Goal: Information Seeking & Learning: Learn about a topic

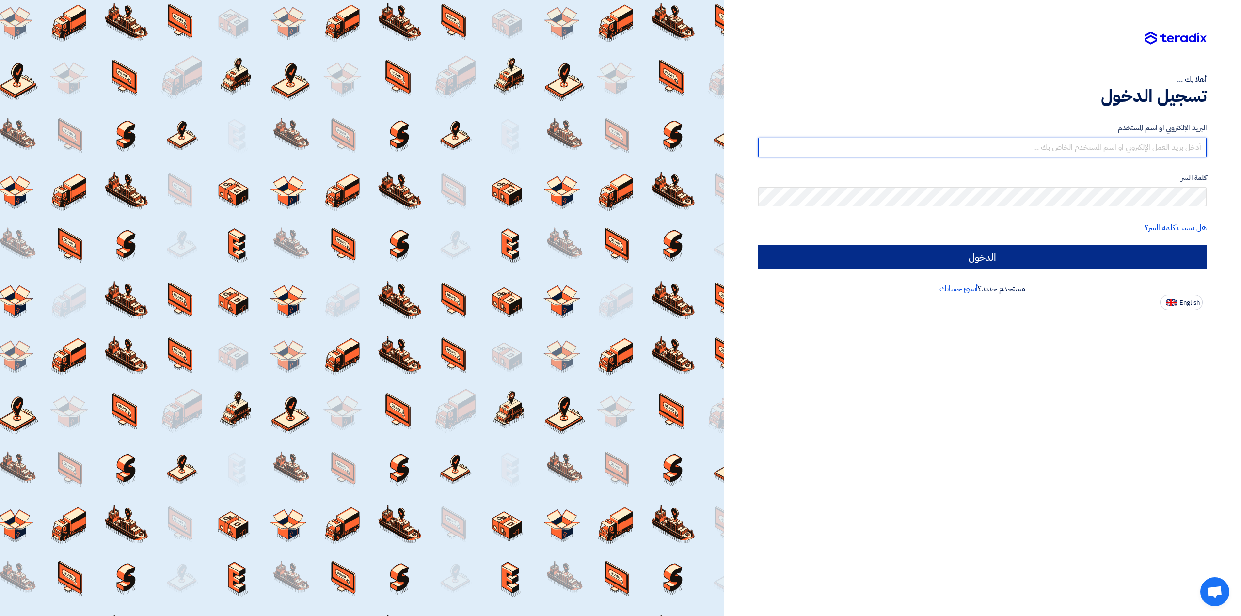
type input "[EMAIL_ADDRESS][DOMAIN_NAME]"
click at [516, 253] on input "الدخول" at bounding box center [982, 257] width 448 height 24
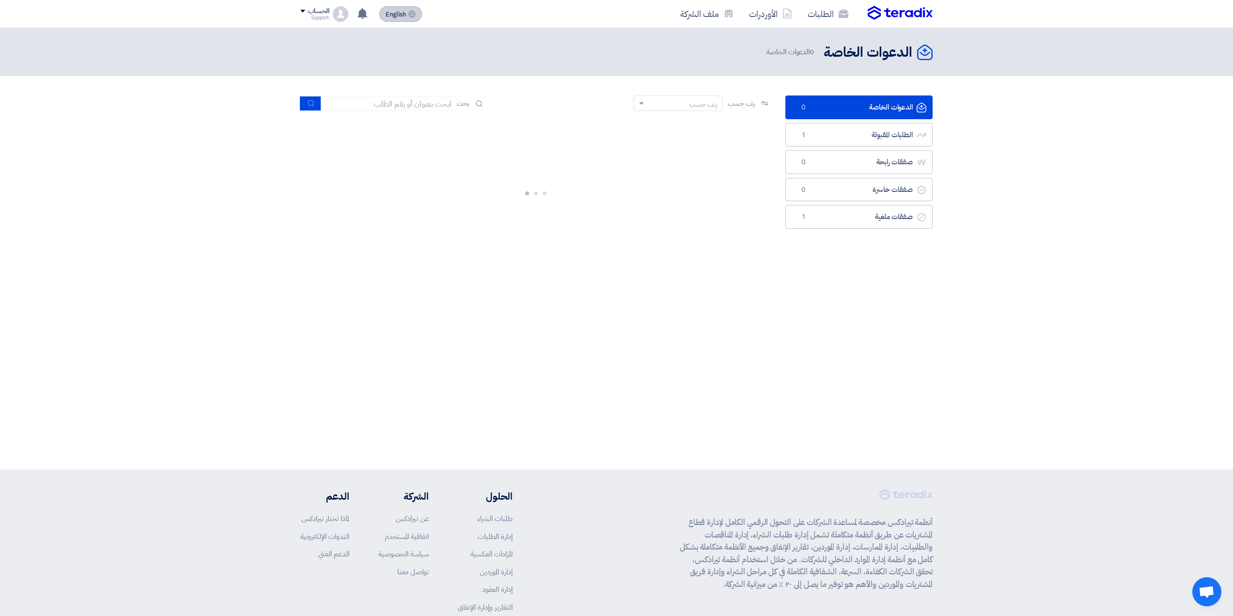
click at [408, 22] on div "English EN تعديل جديد خاص بطلب شراء "Supply of exported Cisco switches Cisco 36…" at bounding box center [363, 13] width 126 height 19
click at [406, 17] on span "English" at bounding box center [396, 14] width 20 height 7
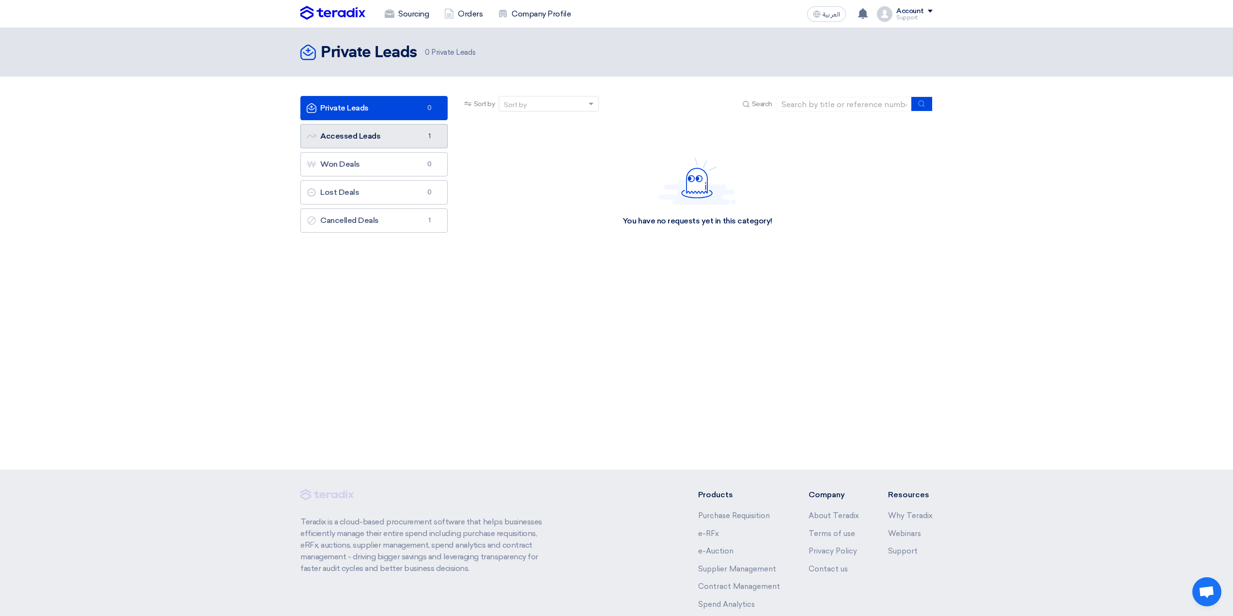
click at [415, 135] on link "Accessed Leads Accessed Leads 1" at bounding box center [373, 136] width 147 height 24
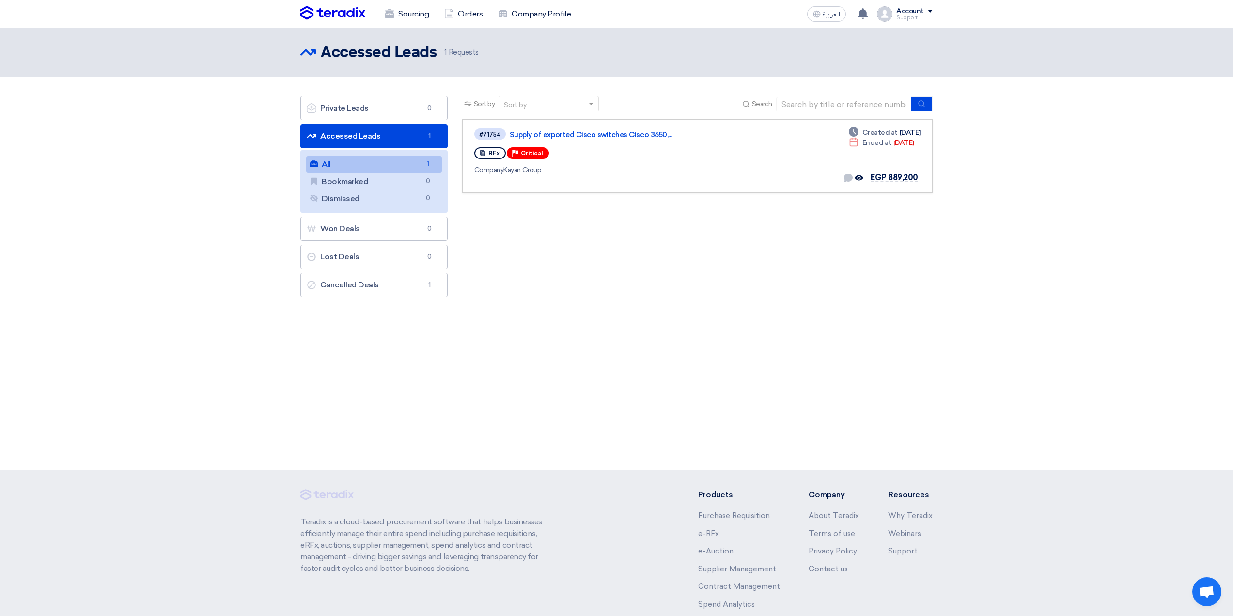
click at [394, 163] on link "All All 1" at bounding box center [374, 164] width 136 height 16
click at [516, 175] on icon "Offer seen by the buyer" at bounding box center [859, 177] width 9 height 9
click at [516, 175] on span "EGP 889,200" at bounding box center [894, 177] width 47 height 9
click at [516, 137] on link "Supply of exported Cisco switches Cisco 3650,..." at bounding box center [631, 134] width 242 height 9
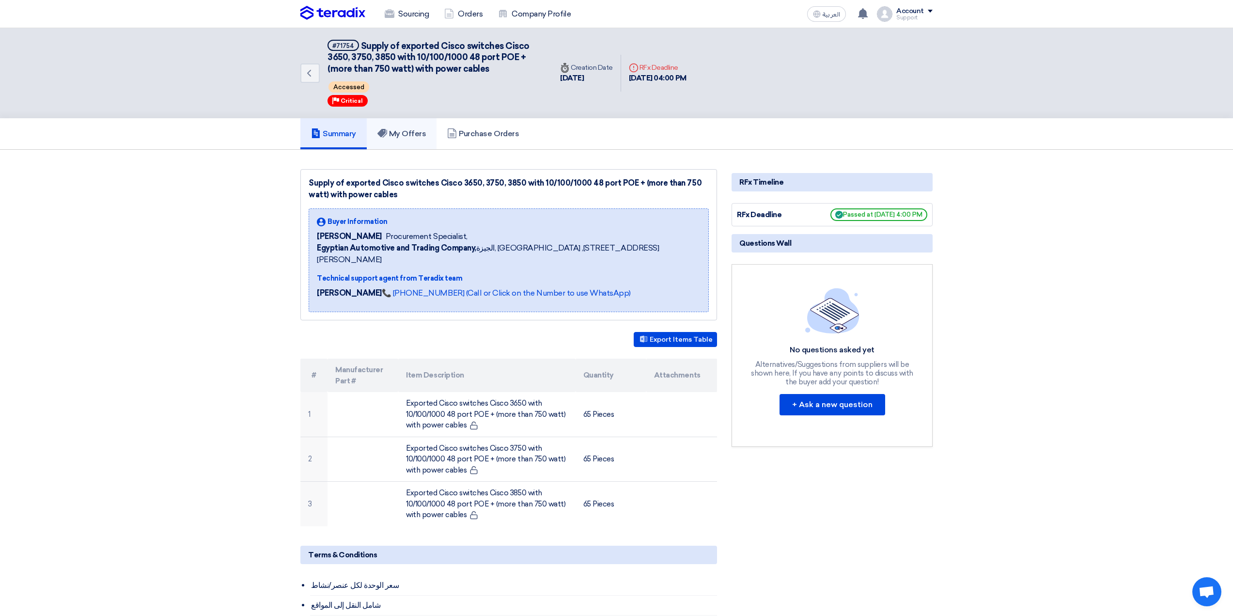
click at [433, 131] on link "My Offers" at bounding box center [402, 133] width 70 height 31
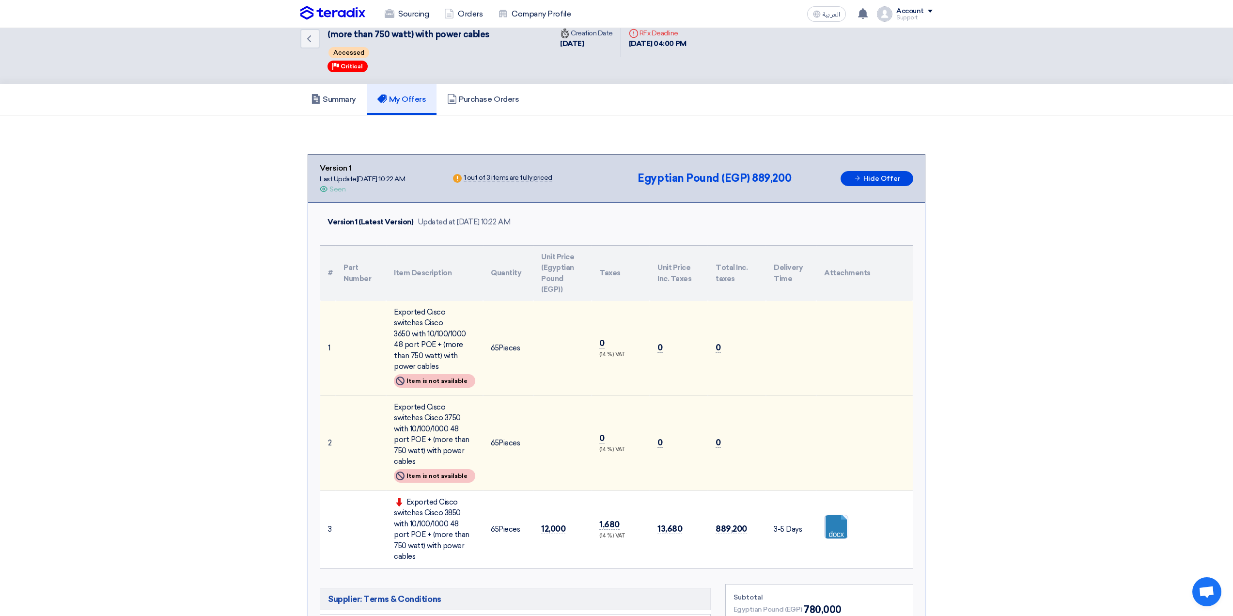
scroll to position [48, 0]
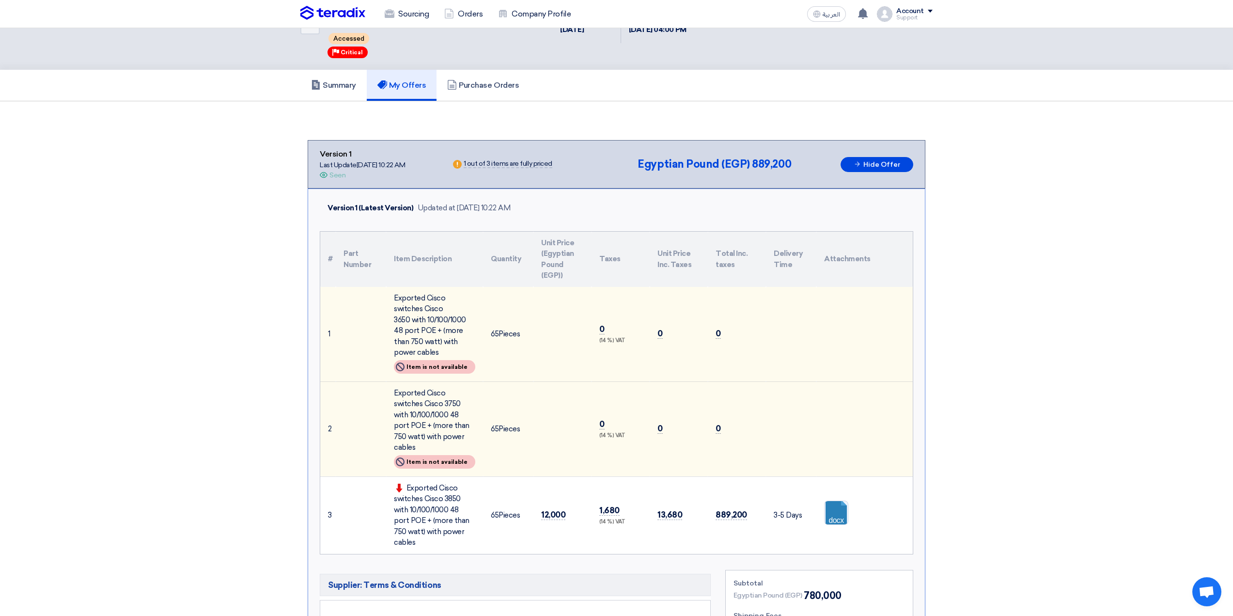
click at [324, 174] on icon "Offer is Seen" at bounding box center [324, 175] width 8 height 8
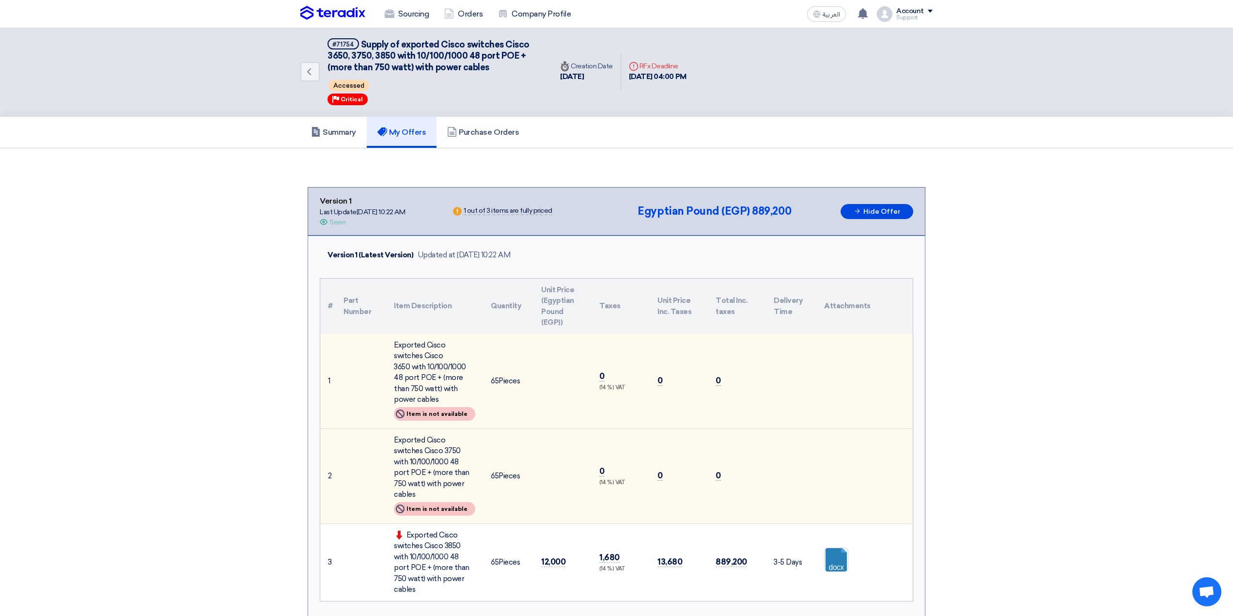
scroll to position [0, 0]
click at [496, 139] on link "Purchase Orders" at bounding box center [483, 133] width 93 height 31
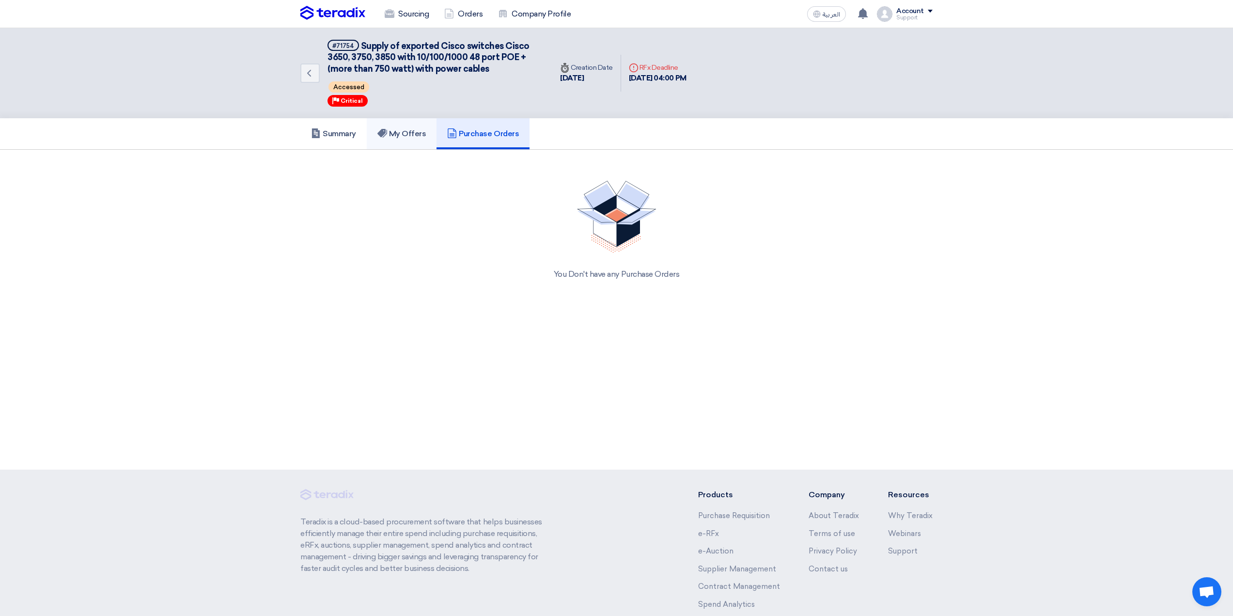
click at [422, 141] on link "My Offers" at bounding box center [402, 133] width 70 height 31
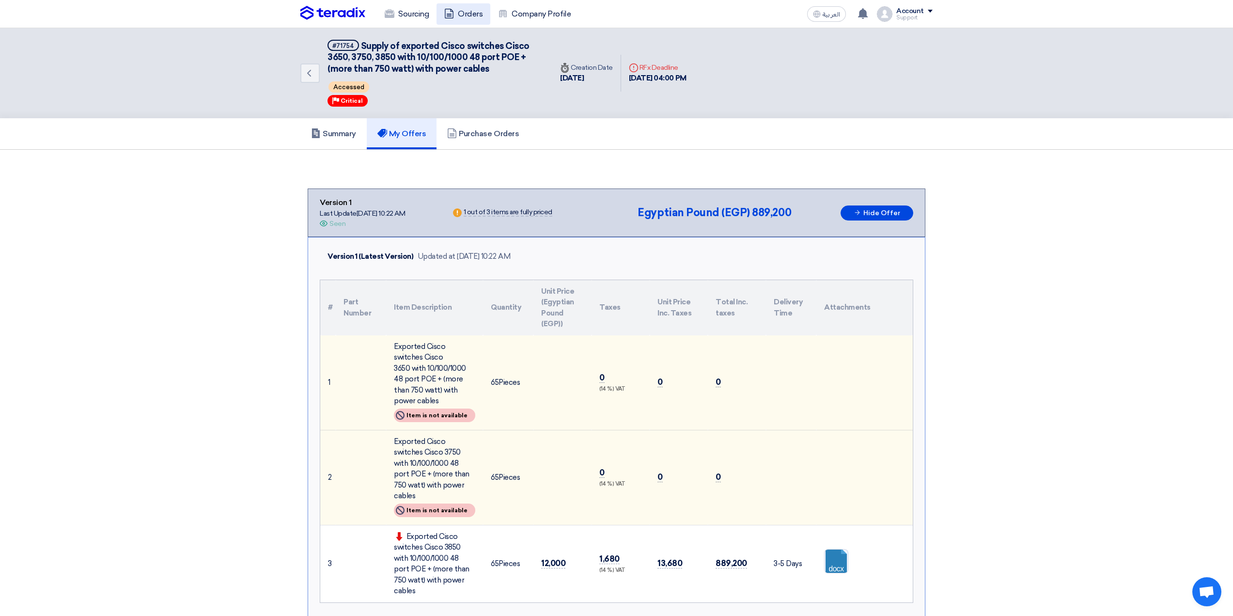
click at [467, 16] on link "Orders" at bounding box center [464, 13] width 54 height 21
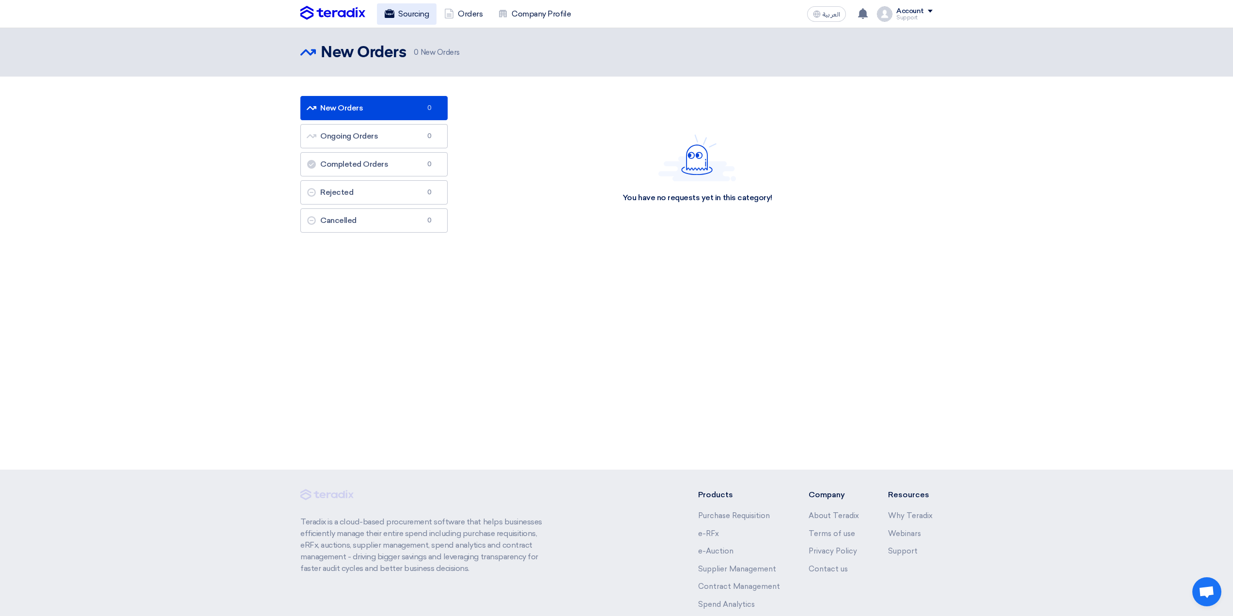
click at [407, 16] on link "Sourcing" at bounding box center [407, 13] width 60 height 21
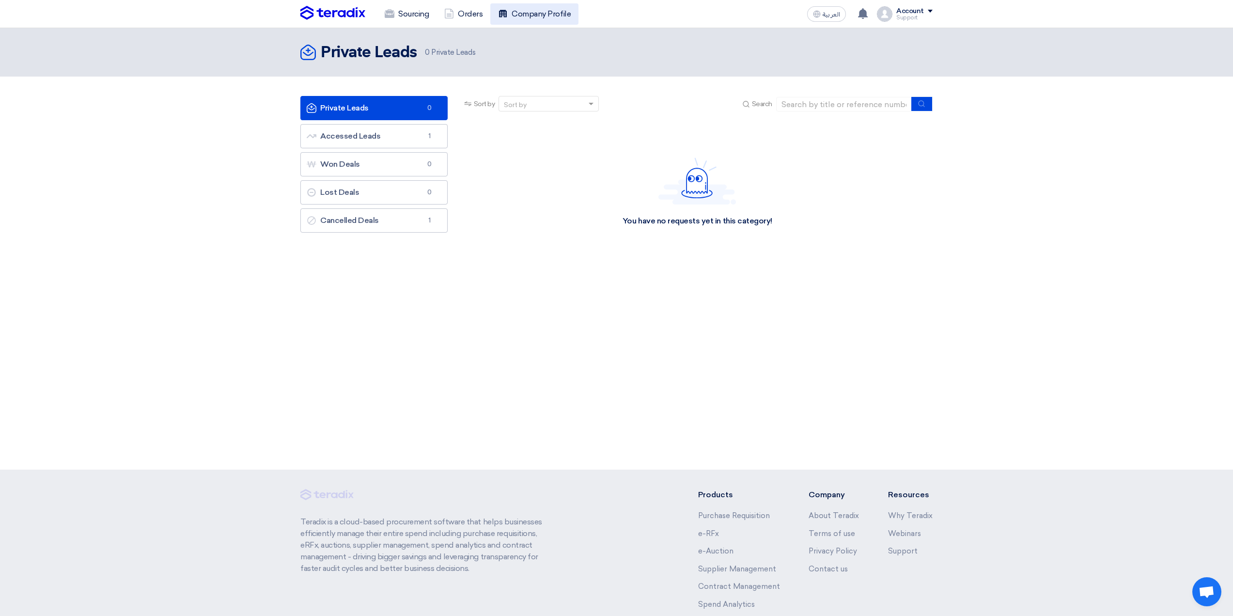
click at [512, 18] on link "Company Profile" at bounding box center [534, 13] width 88 height 21
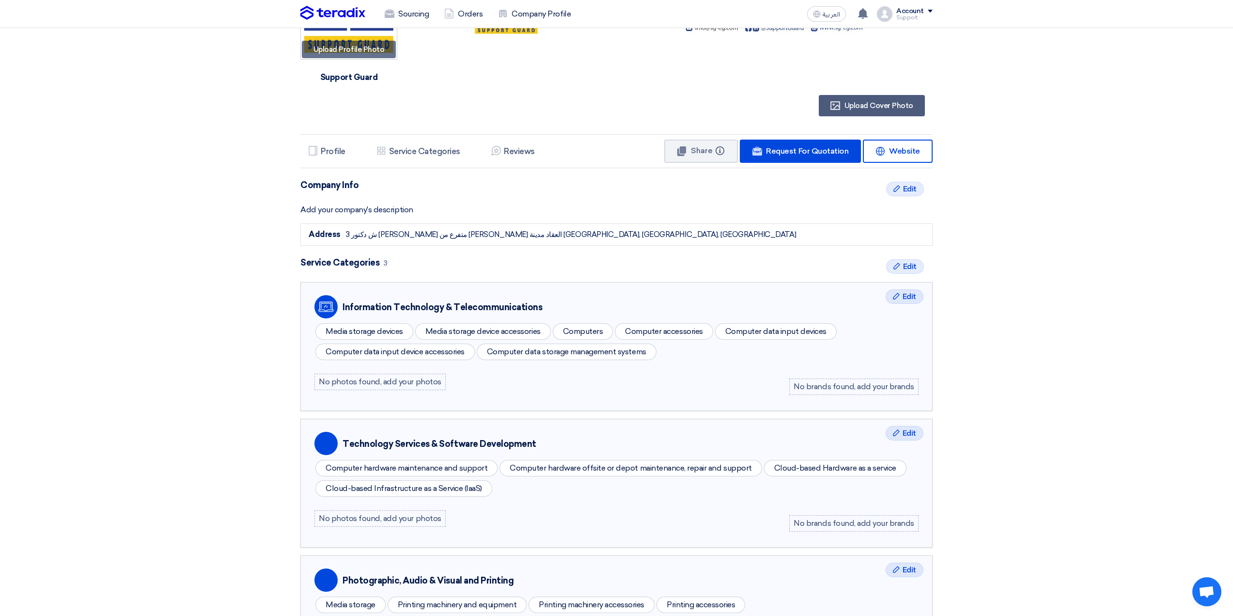
scroll to position [97, 0]
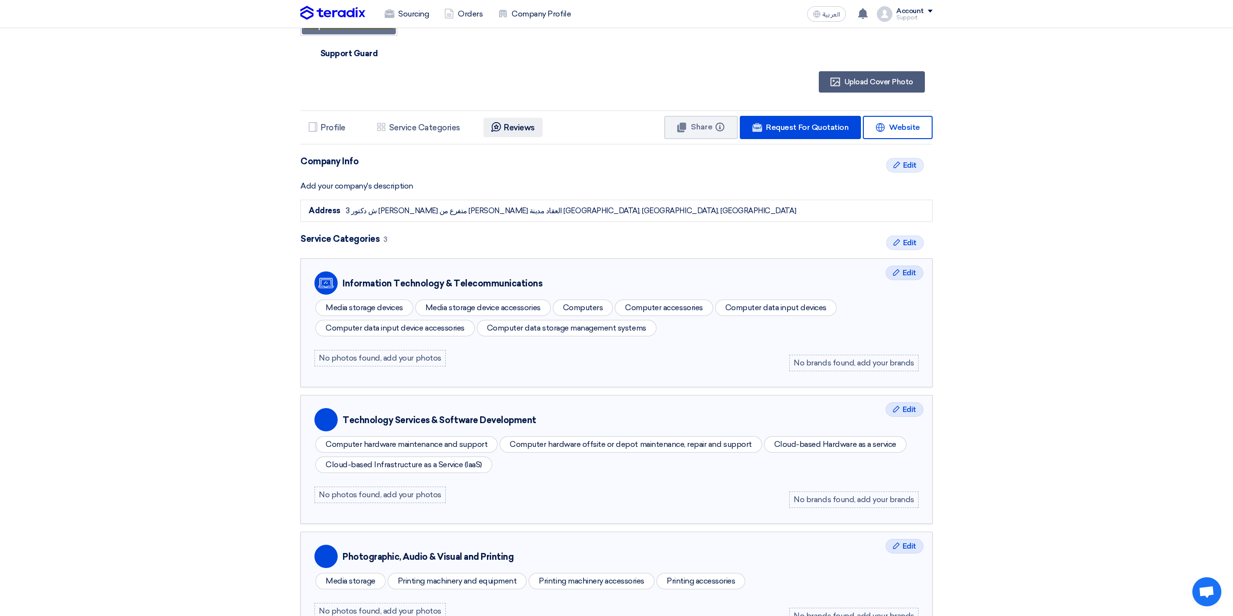
click at [498, 125] on icon "Reviews" at bounding box center [496, 127] width 10 height 10
click at [516, 126] on h5 "Reviews" at bounding box center [519, 128] width 31 height 10
click at [435, 131] on h5 "Service Categories" at bounding box center [424, 128] width 71 height 10
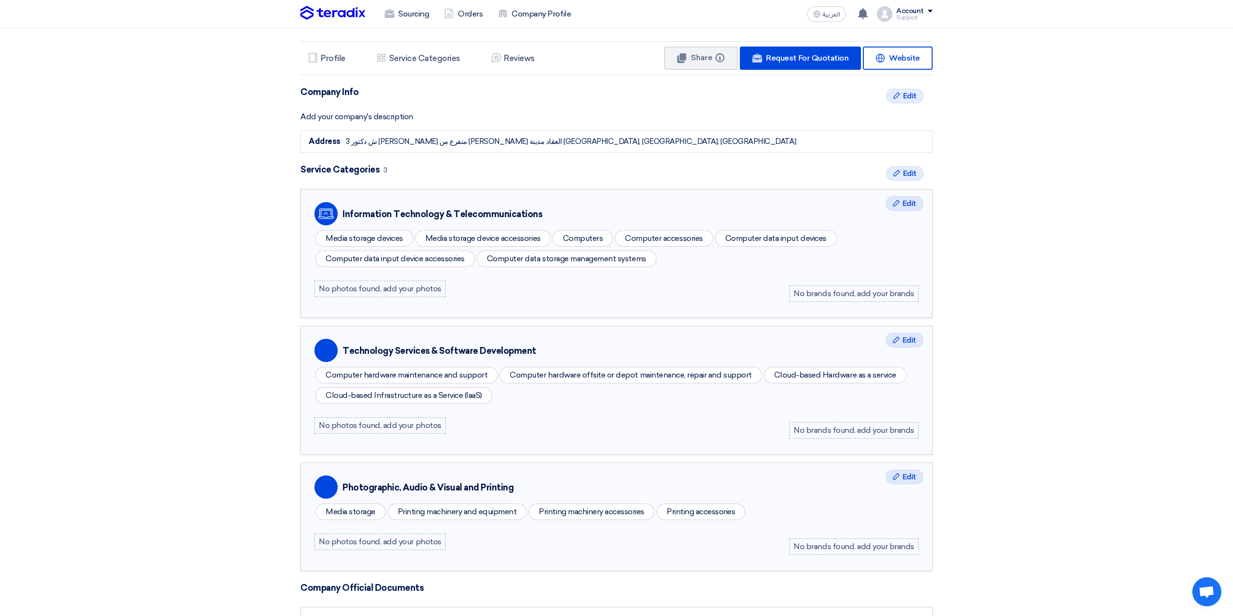
scroll to position [0, 0]
